Goal: Task Accomplishment & Management: Use online tool/utility

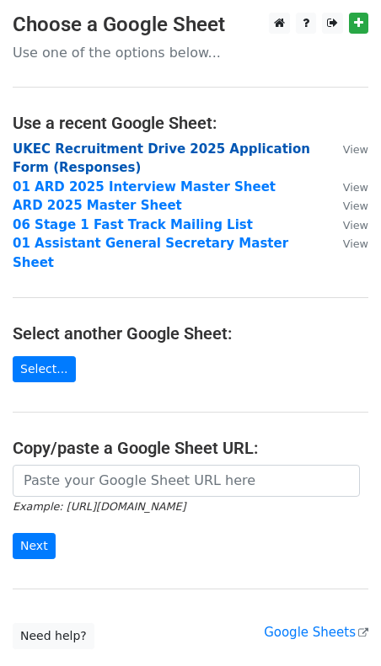
click at [200, 147] on strong "UKEC Recruitment Drive 2025 Application Form (Responses)" at bounding box center [161, 159] width 297 height 35
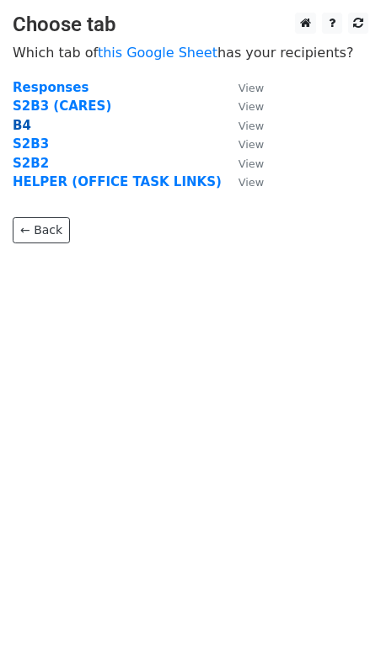
click at [22, 126] on strong "B4" at bounding box center [22, 125] width 19 height 15
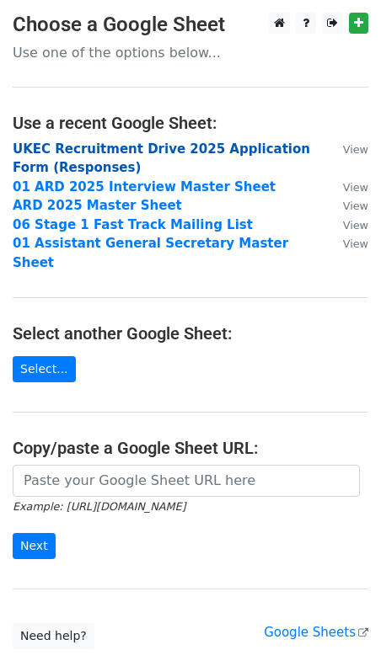
click at [236, 142] on strong "UKEC Recruitment Drive 2025 Application Form (Responses)" at bounding box center [161, 159] width 297 height 35
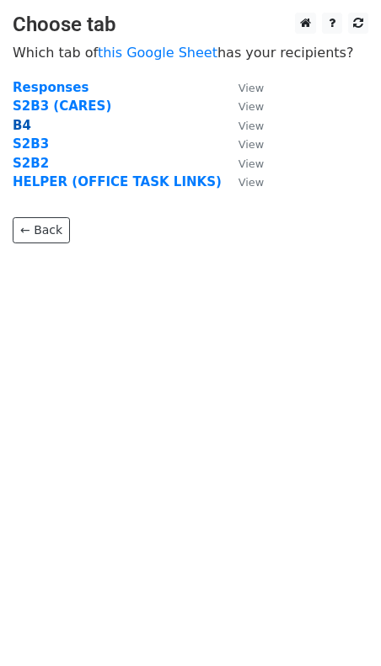
click at [24, 128] on strong "B4" at bounding box center [22, 125] width 19 height 15
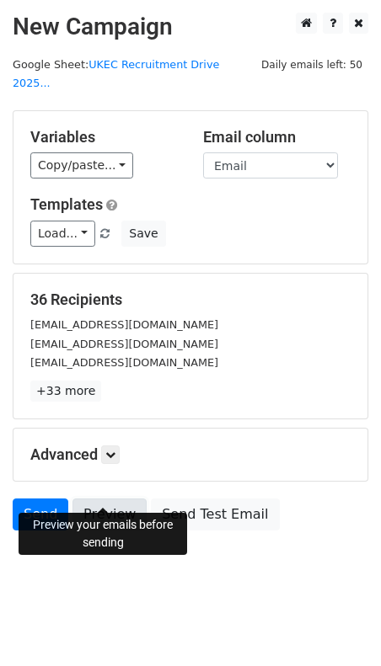
click at [99, 499] on link "Preview" at bounding box center [109, 515] width 74 height 32
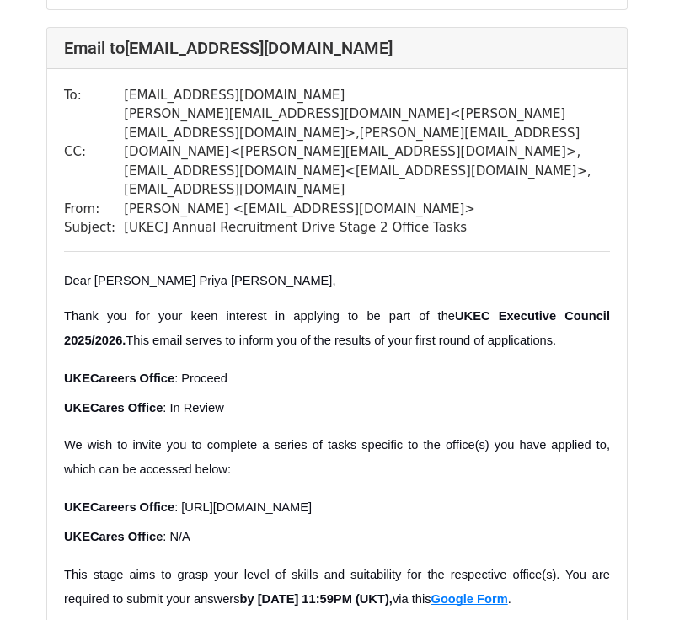
scroll to position [30361, 0]
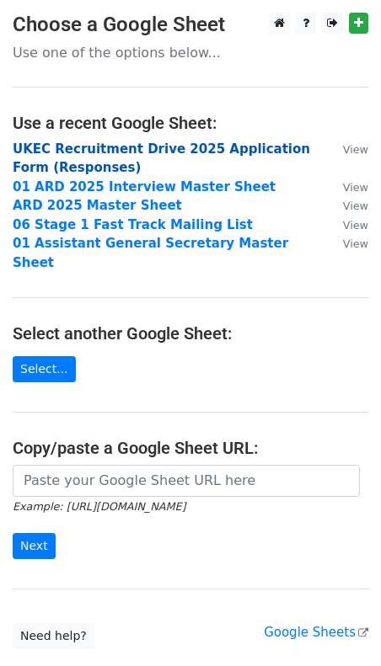
click at [132, 145] on strong "UKEC Recruitment Drive 2025 Application Form (Responses)" at bounding box center [161, 159] width 297 height 35
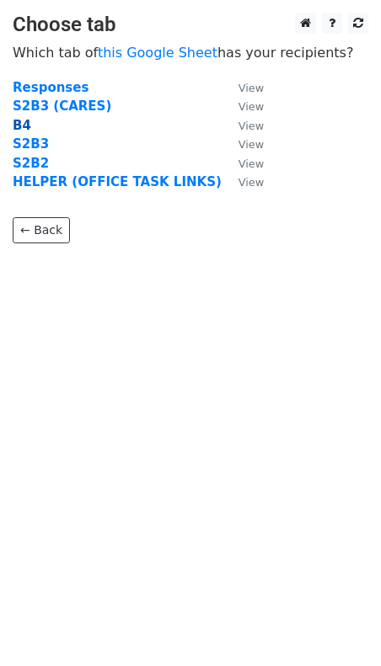
click at [24, 122] on strong "B4" at bounding box center [22, 125] width 19 height 15
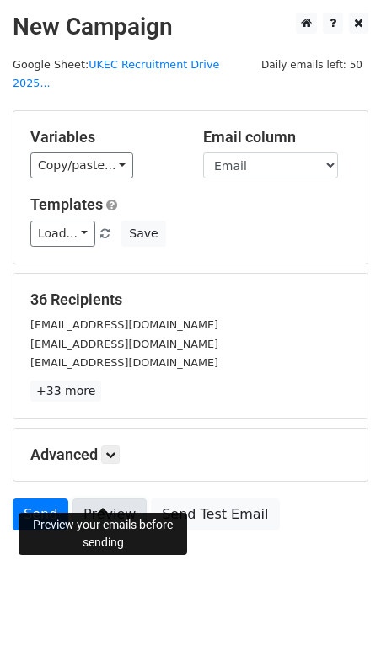
click at [109, 499] on link "Preview" at bounding box center [109, 515] width 74 height 32
click at [42, 499] on link "Send" at bounding box center [41, 515] width 56 height 32
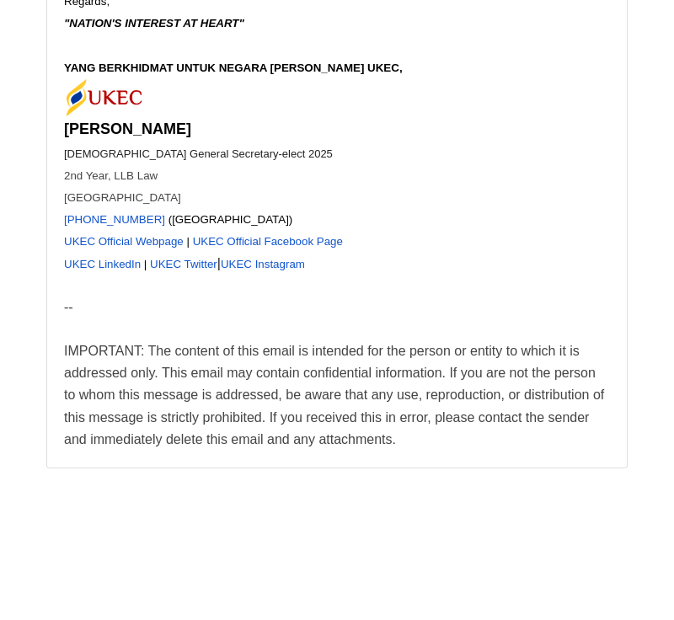
scroll to position [56455, 0]
